Goal: Find specific fact: Find specific fact

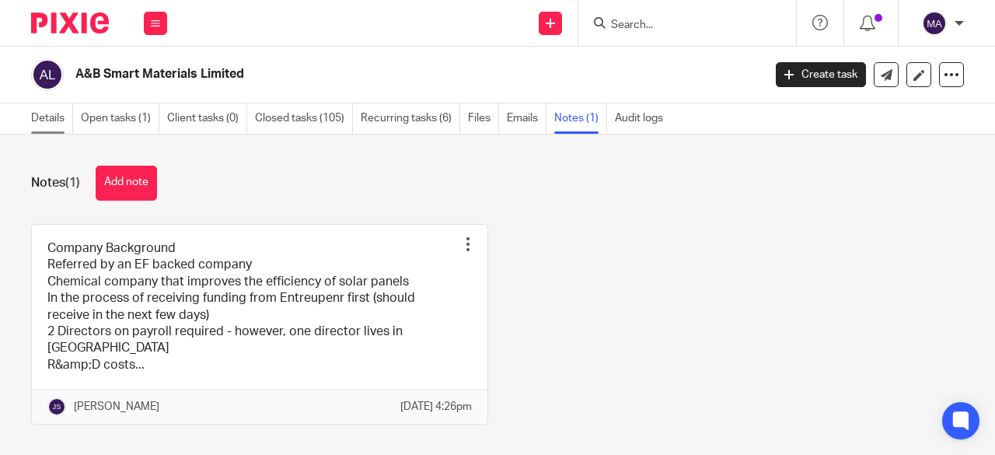
click at [52, 114] on link "Details" at bounding box center [52, 118] width 42 height 30
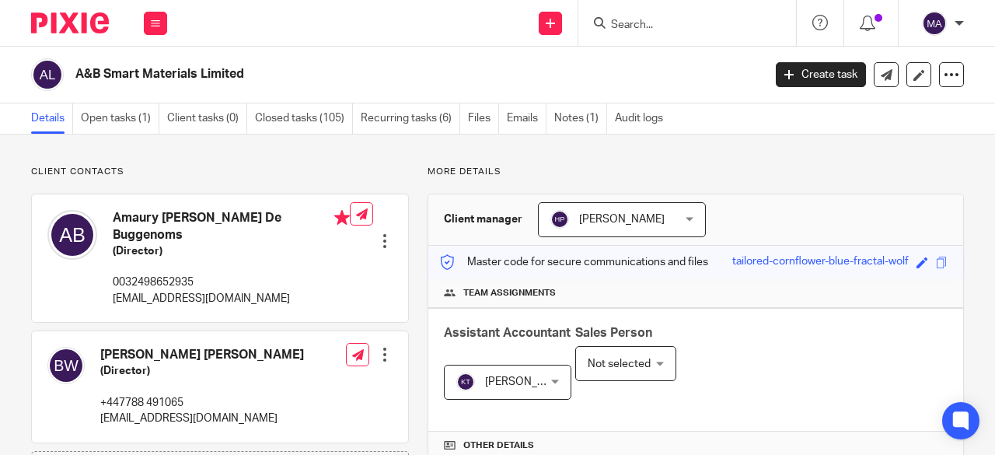
click at [663, 22] on input "Search" at bounding box center [679, 26] width 140 height 14
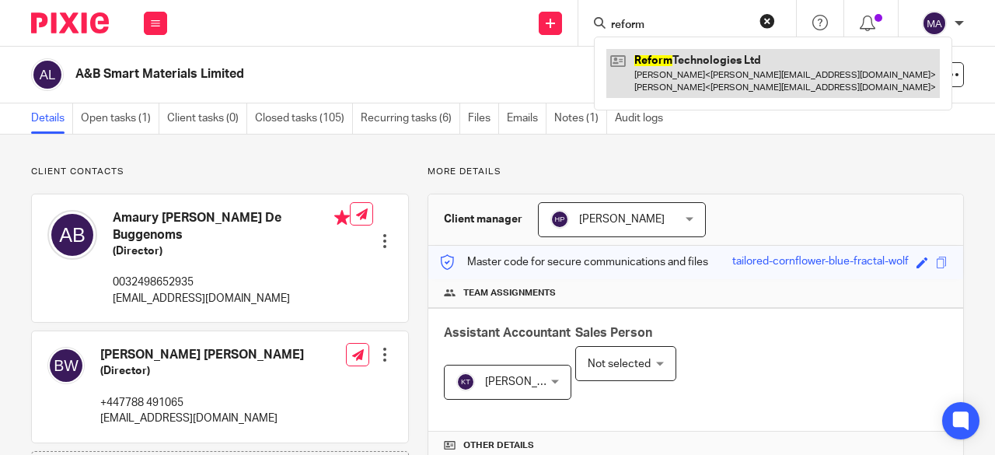
type input "reform"
click at [676, 72] on link at bounding box center [772, 73] width 333 height 48
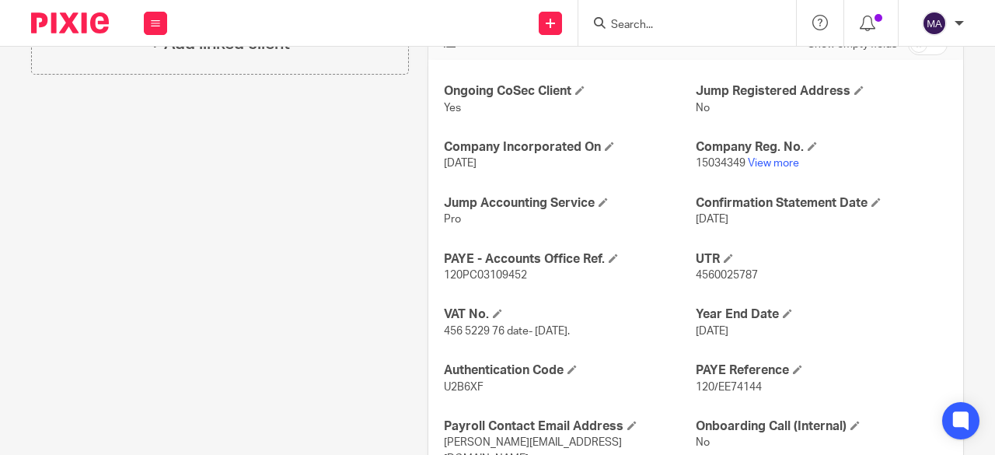
scroll to position [570, 0]
drag, startPoint x: 438, startPoint y: 326, endPoint x: 499, endPoint y: 332, distance: 60.9
click at [499, 332] on span "456 5229 76 date- 28 July 2023." at bounding box center [507, 330] width 126 height 11
copy span "456 5229 76"
